Goal: Task Accomplishment & Management: Manage account settings

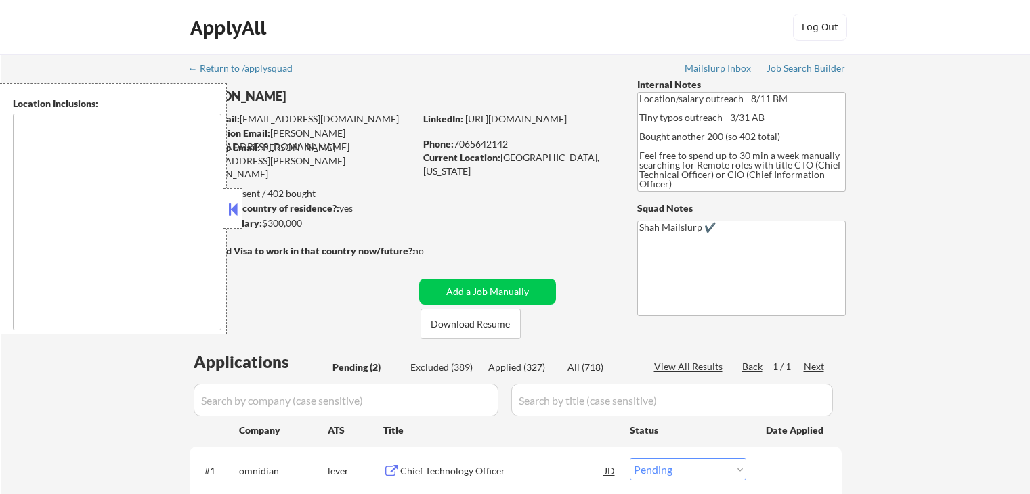
select select ""pending""
click at [236, 215] on button at bounding box center [232, 209] width 15 height 20
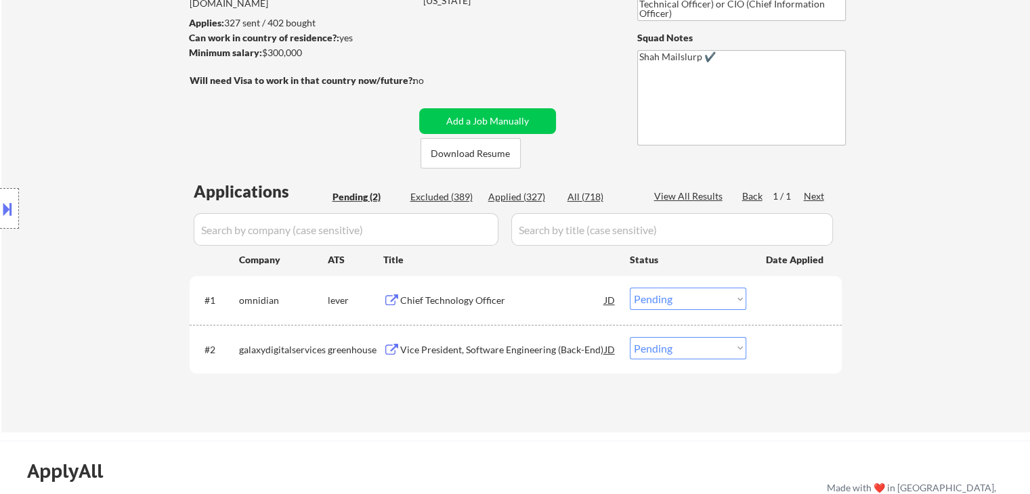
scroll to position [203, 0]
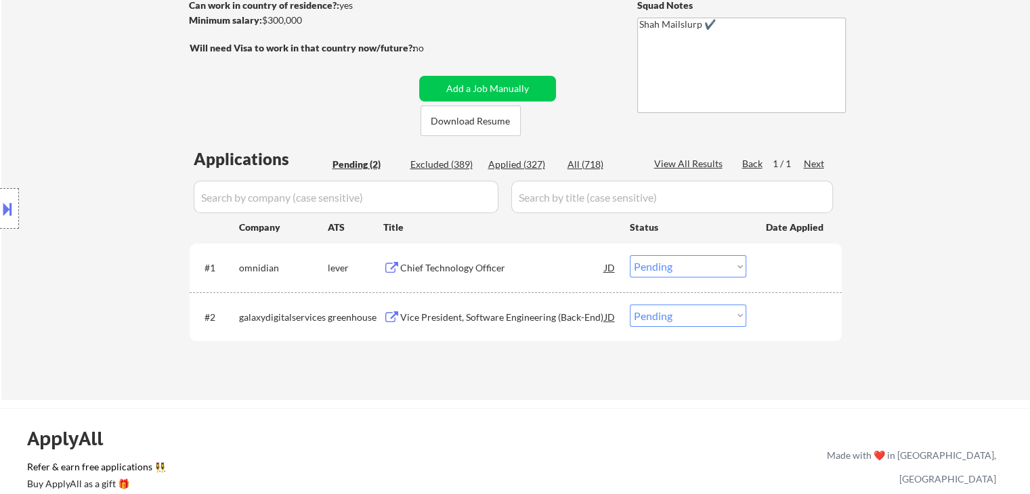
click at [474, 267] on div "Chief Technology Officer" at bounding box center [502, 268] width 204 height 14
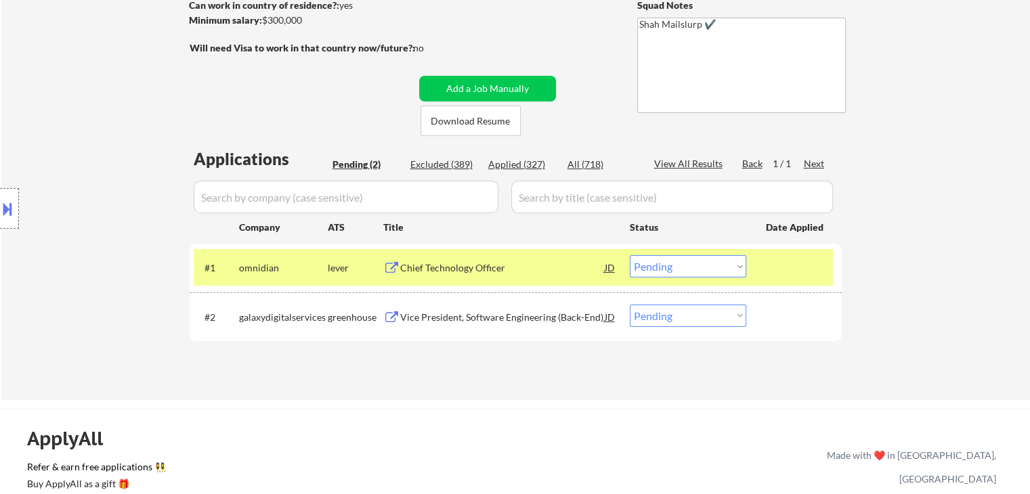
click at [486, 316] on div "Vice President, Software Engineering (Back-End)" at bounding box center [502, 318] width 204 height 14
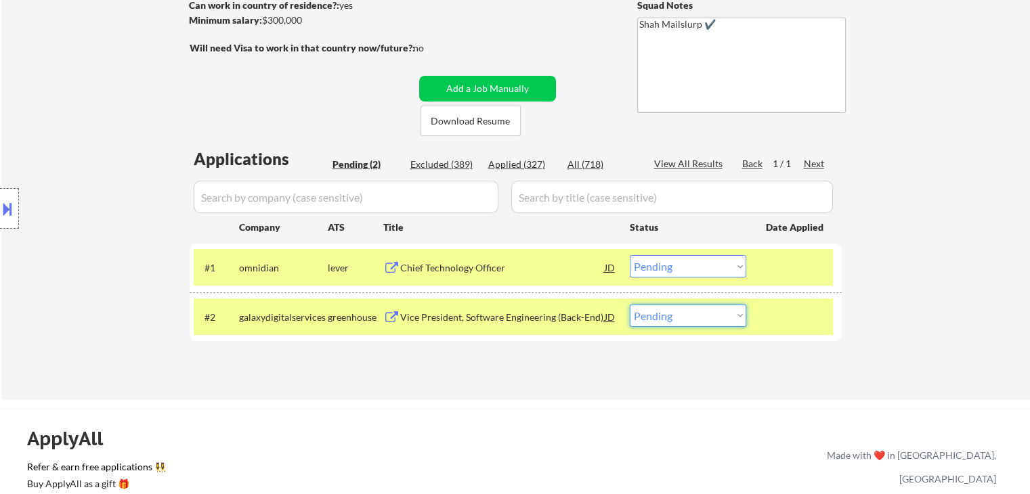
click at [726, 317] on select "Choose an option... Pending Applied Excluded (Questions) Excluded (Expired) Exc…" at bounding box center [688, 316] width 116 height 22
select select ""excluded__bad_match_""
click at [630, 305] on select "Choose an option... Pending Applied Excluded (Questions) Excluded (Expired) Exc…" at bounding box center [688, 316] width 116 height 22
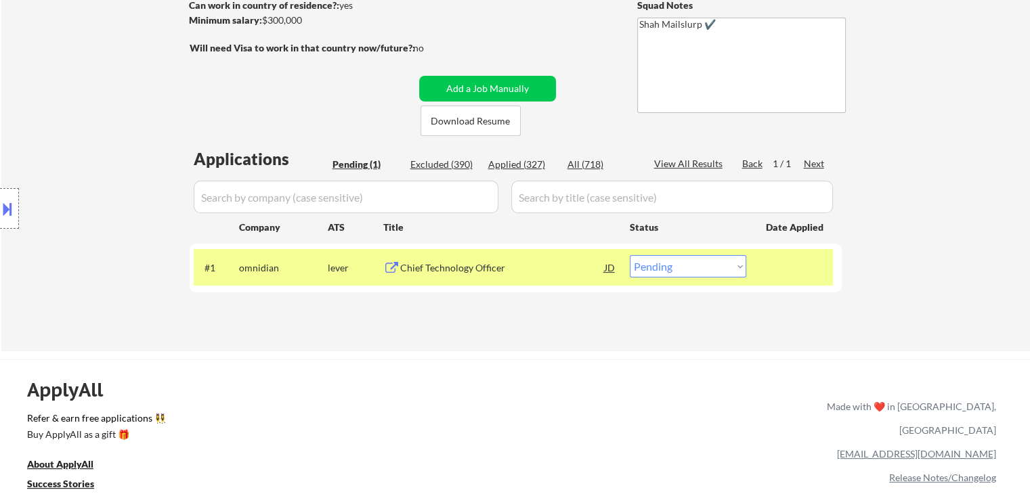
click at [1, 212] on button at bounding box center [7, 209] width 15 height 22
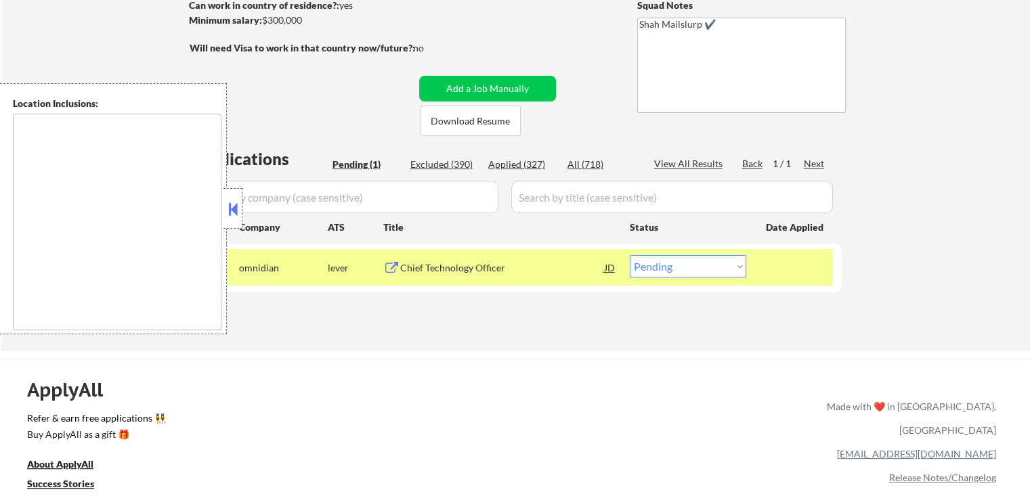
click at [238, 213] on button at bounding box center [232, 209] width 15 height 20
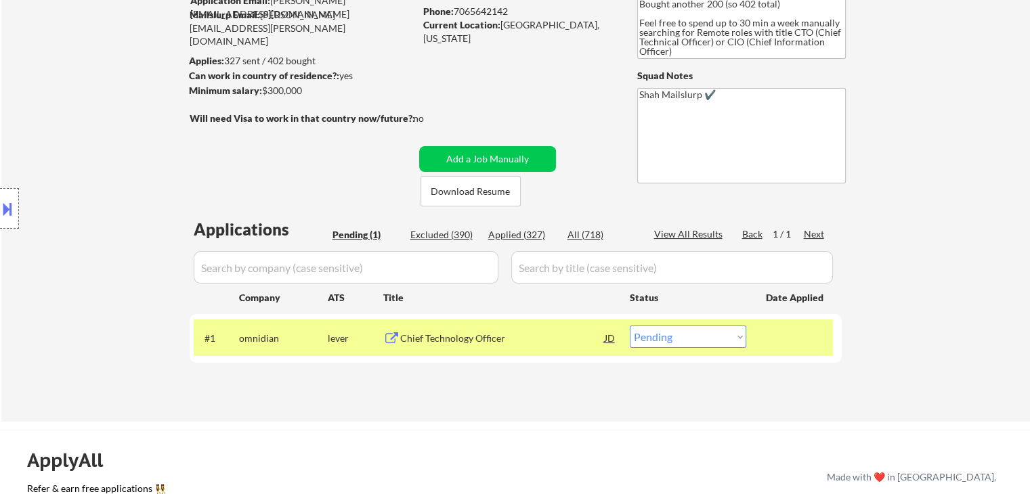
scroll to position [68, 0]
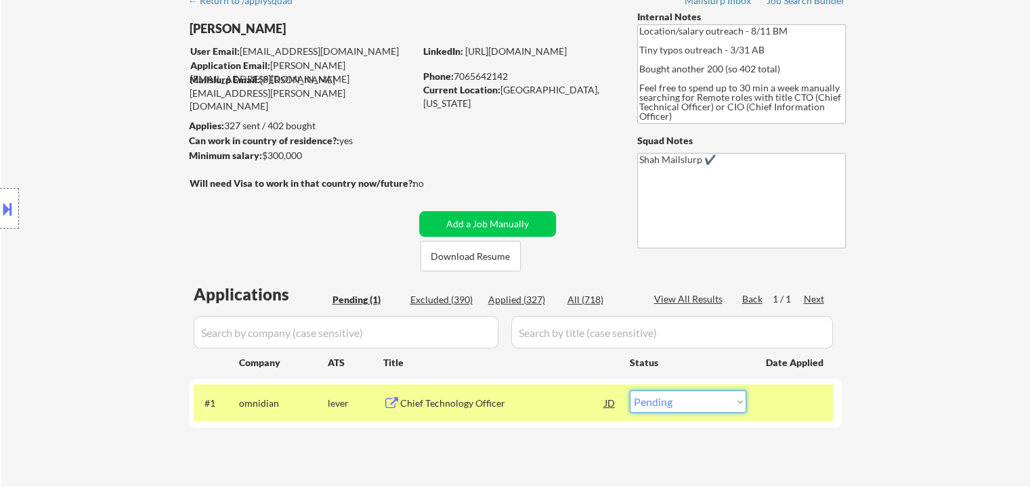
drag, startPoint x: 699, startPoint y: 407, endPoint x: 680, endPoint y: 408, distance: 19.0
click at [697, 404] on select "Choose an option... Pending Applied Excluded (Questions) Excluded (Expired) Exc…" at bounding box center [688, 402] width 116 height 22
select select ""applied""
click at [630, 391] on select "Choose an option... Pending Applied Excluded (Questions) Excluded (Expired) Exc…" at bounding box center [688, 402] width 116 height 22
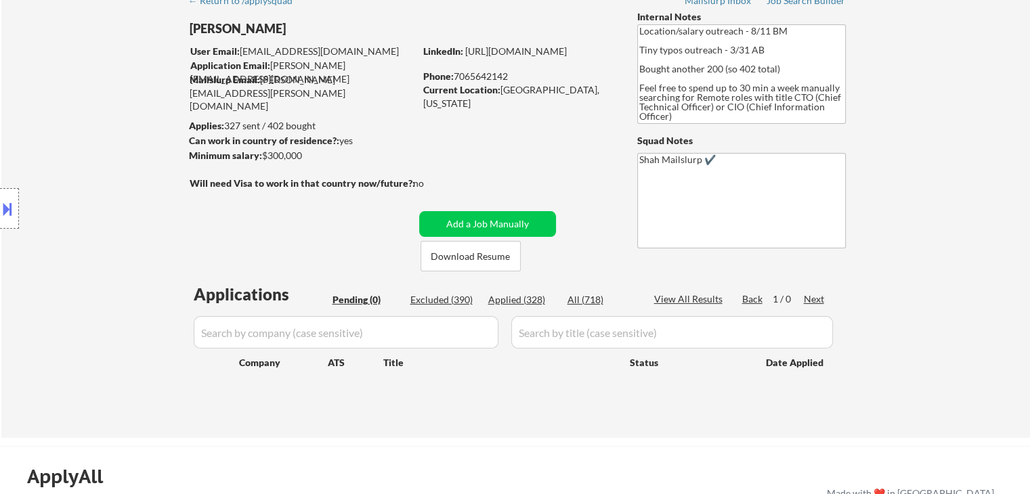
click at [54, 276] on div "Location Inclusions:" at bounding box center [121, 208] width 242 height 251
click at [27, 175] on div "Location Inclusions:" at bounding box center [121, 208] width 242 height 251
click at [28, 146] on div "Location Inclusions:" at bounding box center [121, 208] width 242 height 251
